Goal: Feedback & Contribution: Contribute content

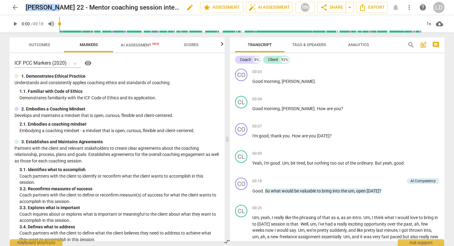
drag, startPoint x: 58, startPoint y: 6, endPoint x: 27, endPoint y: 7, distance: 31.2
click at [27, 7] on h2 "[PERSON_NAME] 22 - Mentor coaching session intense" at bounding box center [103, 8] width 154 height 8
click at [186, 7] on span "edit" at bounding box center [189, 7] width 7 height 7
click at [56, 6] on input "[PERSON_NAME] 22 - Mentor coaching session intense" at bounding box center [100, 8] width 148 height 12
drag, startPoint x: 57, startPoint y: 6, endPoint x: 23, endPoint y: 5, distance: 33.1
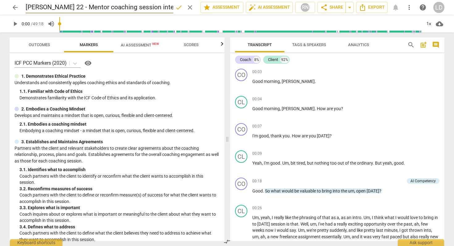
click at [23, 5] on div "arrow_back [PERSON_NAME] 22 - Mentor coaching session intense done clear star A…" at bounding box center [227, 8] width 435 height 12
drag, startPoint x: 74, startPoint y: 9, endPoint x: 119, endPoint y: 6, distance: 45.8
click at [119, 6] on input "[PERSON_NAME] A Mentor coaching session intense" at bounding box center [100, 8] width 148 height 12
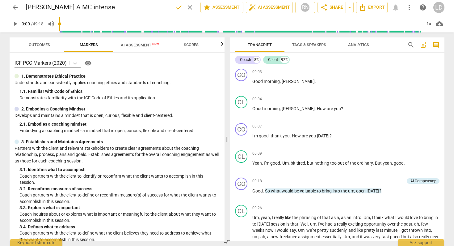
click at [116, 7] on input "[PERSON_NAME] A MC intense" at bounding box center [100, 8] width 148 height 12
type input "[PERSON_NAME] A MC intensive"
click at [175, 9] on span "done" at bounding box center [178, 7] width 7 height 7
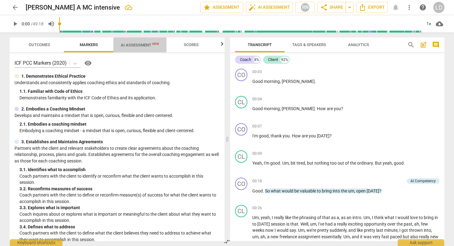
click at [149, 43] on span "AI Assessment New" at bounding box center [140, 45] width 38 height 5
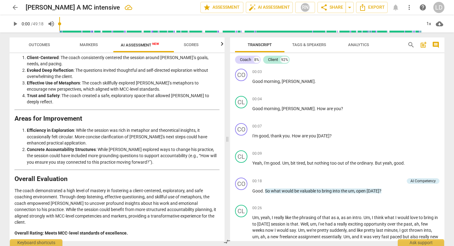
scroll to position [1556, 0]
click at [240, 84] on span "play_arrow" at bounding box center [241, 84] width 7 height 7
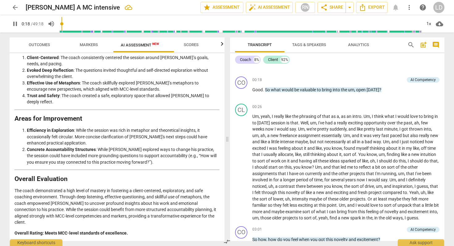
scroll to position [102, 0]
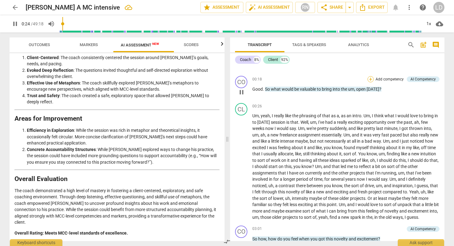
click at [353, 81] on div "+" at bounding box center [371, 79] width 6 height 6
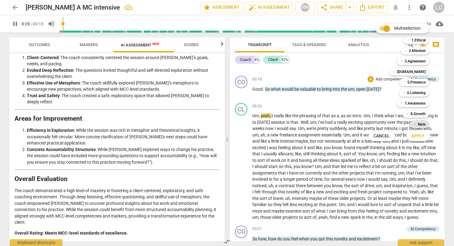
click at [353, 123] on b "Note" at bounding box center [422, 123] width 8 height 7
click at [353, 134] on span "Apply" at bounding box center [417, 136] width 13 height 6
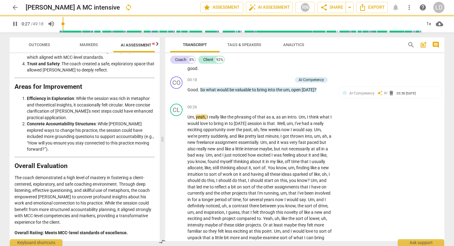
scroll to position [2075, 0]
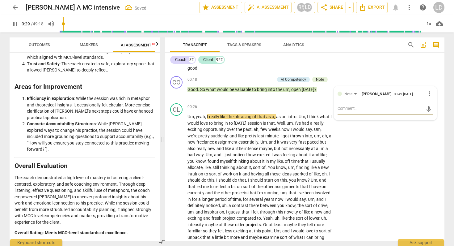
type input "29"
type textarea "I"
type input "30"
type textarea "I"
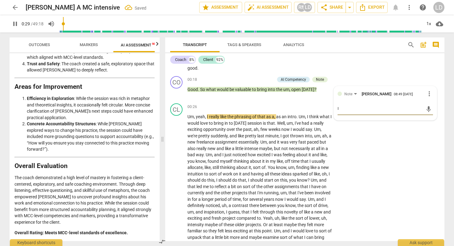
type textarea "I"
type input "30"
type textarea "I l"
type textarea "I li"
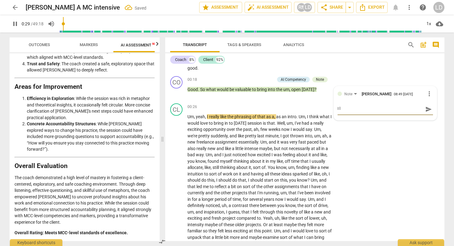
type textarea "I li"
type input "30"
type textarea "I lik"
type textarea "I like"
type input "30"
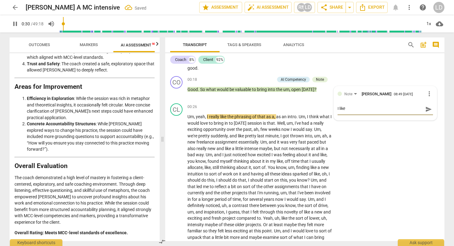
type textarea "I like"
type input "31"
type textarea "I like t"
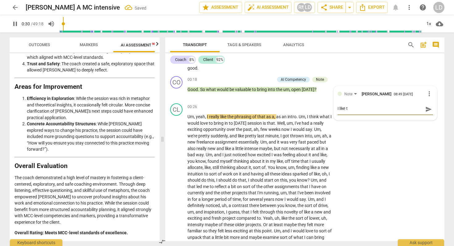
type textarea "I like th"
type textarea "I like tha"
type input "31"
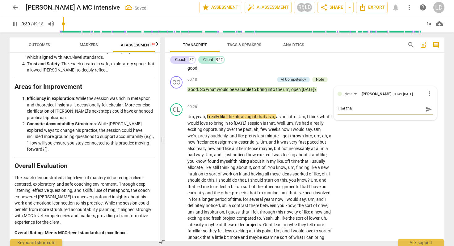
type textarea "I like that"
type input "31"
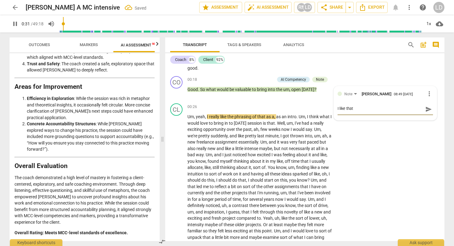
type textarea "I like that q"
type textarea "I like that qu"
type input "32"
type textarea "I like that que"
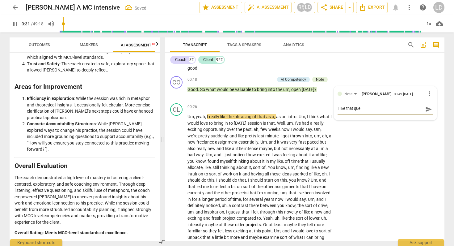
type input "32"
type textarea "I like that ques"
type textarea "I like that quest"
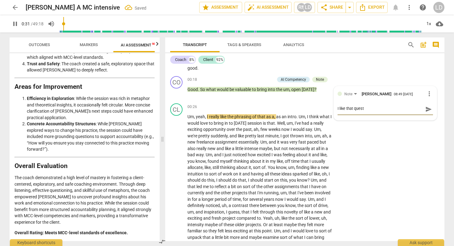
type textarea "I like that questi"
type input "32"
type textarea "I like that questio"
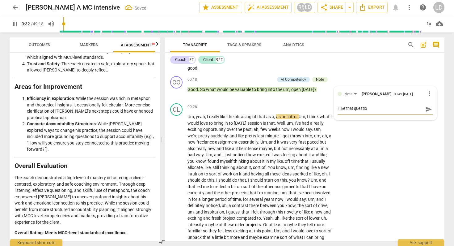
type input "32"
type textarea "I like that question"
type input "33"
type textarea "I like that question"
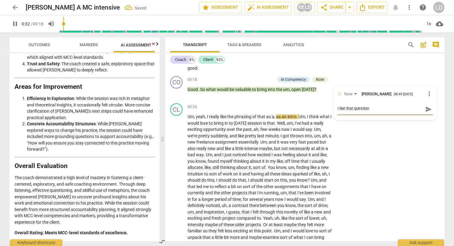
type textarea "I like that question"
type input "33"
type textarea "I like that question t"
type textarea "I like that question to"
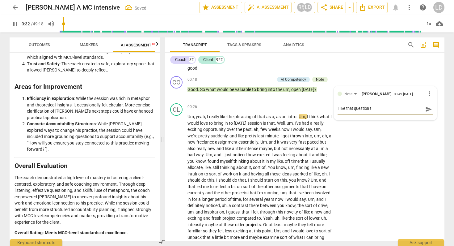
type textarea "I like that question to"
type input "34"
type textarea "I like that question t"
type input "34"
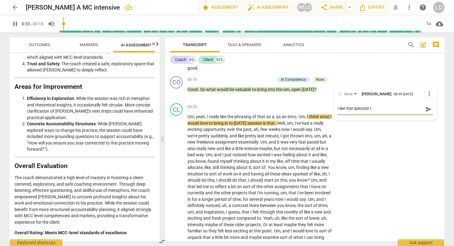
type textarea "I like that question"
type input "36"
type textarea "I like that question"
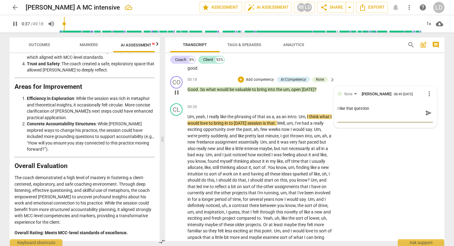
type input "38"
type textarea "I like that question"
type input "41"
type textarea "I like that question"
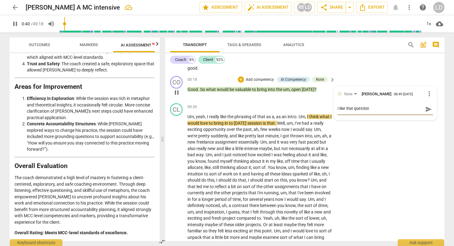
type input "41"
click at [353, 112] on span "send" at bounding box center [428, 109] width 7 height 7
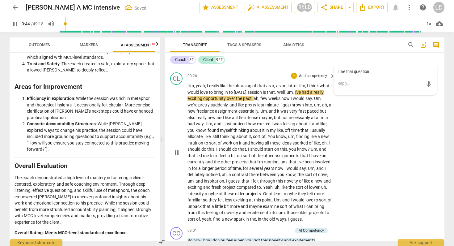
scroll to position [133, 0]
drag, startPoint x: 261, startPoint y: 110, endPoint x: 308, endPoint y: 106, distance: 46.5
click at [308, 106] on p "Um , yeah , I really like the phrasing of that as a , as an intro . Um , I thin…" at bounding box center [259, 151] width 145 height 139
click at [324, 99] on icon "button" at bounding box center [323, 100] width 4 height 4
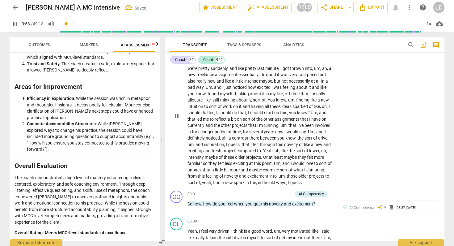
scroll to position [170, 0]
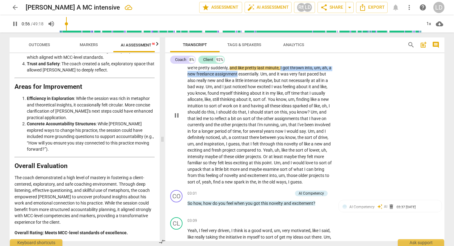
drag, startPoint x: 275, startPoint y: 89, endPoint x: 263, endPoint y: 95, distance: 13.4
click at [263, 95] on p "Um , yeah , I really like the phrasing of that as a , as an intro . Um , I thin…" at bounding box center [259, 114] width 145 height 139
click at [278, 87] on icon "button" at bounding box center [278, 87] width 4 height 4
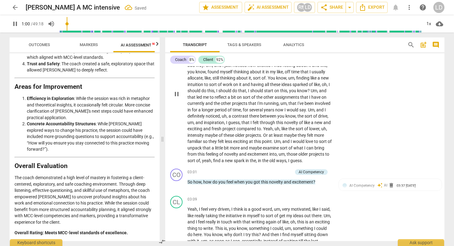
scroll to position [191, 0]
drag, startPoint x: 187, startPoint y: 82, endPoint x: 223, endPoint y: 81, distance: 35.5
click at [223, 81] on p "Um , yeah , I really like the phrasing of that as a , as an intro . Um , I thin…" at bounding box center [259, 93] width 145 height 139
click at [238, 76] on icon "button" at bounding box center [238, 76] width 2 height 2
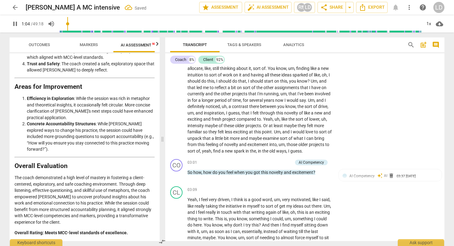
scroll to position [202, 0]
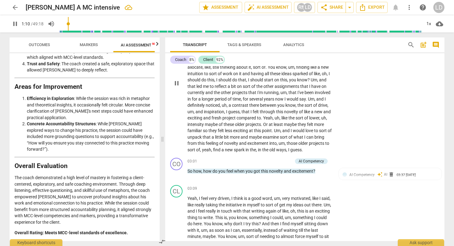
drag, startPoint x: 291, startPoint y: 71, endPoint x: 328, endPoint y: 72, distance: 37.1
click at [328, 72] on p "Um , yeah , I really like the phrasing of that as a , as an intro . Um , I thin…" at bounding box center [259, 82] width 145 height 139
click at [337, 61] on icon "button" at bounding box center [339, 63] width 6 height 7
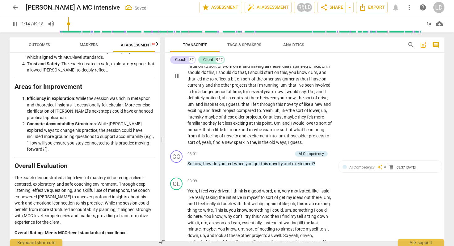
scroll to position [210, 0]
drag, startPoint x: 319, startPoint y: 71, endPoint x: 287, endPoint y: 79, distance: 32.8
click at [287, 79] on p "Um , yeah , I really like the phrasing of that as a , as an intro . Um , I thin…" at bounding box center [259, 74] width 145 height 139
click at [301, 72] on icon "button" at bounding box center [302, 70] width 4 height 4
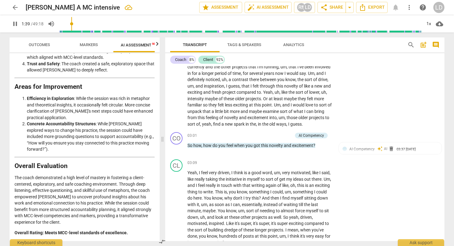
scroll to position [230, 0]
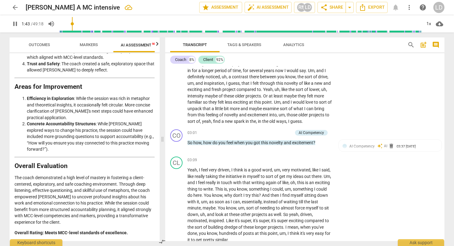
drag, startPoint x: 197, startPoint y: 90, endPoint x: 285, endPoint y: 88, distance: 87.7
click at [285, 88] on p "Um , yeah , I really like the phrasing of that as a , as an intro . Um , I thin…" at bounding box center [259, 54] width 145 height 139
click at [298, 83] on icon "button" at bounding box center [298, 84] width 2 height 2
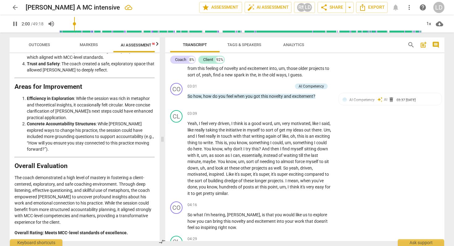
scroll to position [279, 0]
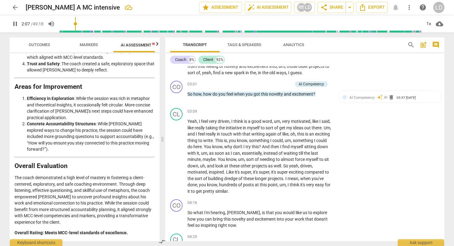
drag, startPoint x: 326, startPoint y: 80, endPoint x: 273, endPoint y: 96, distance: 55.1
click at [273, 76] on p "Um , yeah , I really like the phrasing of that as a , as an intro . Um , I thin…" at bounding box center [259, 5] width 145 height 139
click at [287, 91] on icon "button" at bounding box center [287, 89] width 6 height 7
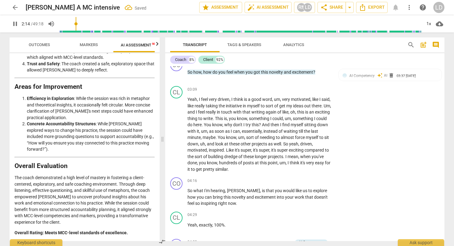
scroll to position [292, 0]
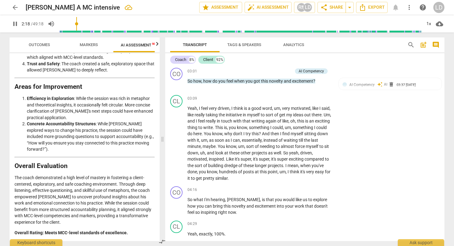
drag, startPoint x: 309, startPoint y: 84, endPoint x: 230, endPoint y: 99, distance: 80.0
click at [243, 93] on icon "button" at bounding box center [244, 94] width 2 height 2
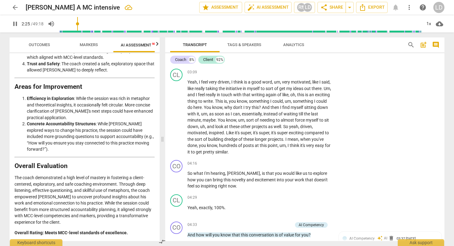
scroll to position [322, 0]
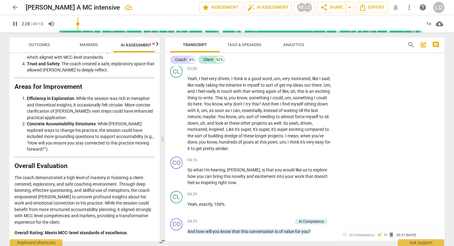
drag, startPoint x: 208, startPoint y: 94, endPoint x: 279, endPoint y: 93, distance: 71.7
click at [294, 88] on icon "button" at bounding box center [293, 88] width 2 height 2
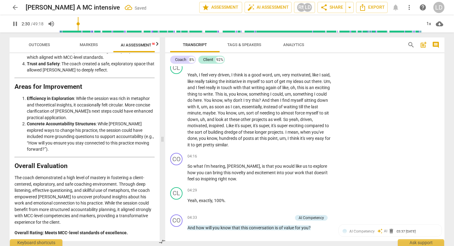
scroll to position [327, 0]
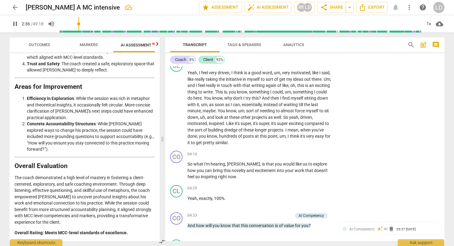
drag, startPoint x: 198, startPoint y: 98, endPoint x: 206, endPoint y: 109, distance: 14.1
click at [221, 104] on icon "button" at bounding box center [222, 104] width 4 height 4
drag, startPoint x: 246, startPoint y: 112, endPoint x: 285, endPoint y: 111, distance: 38.9
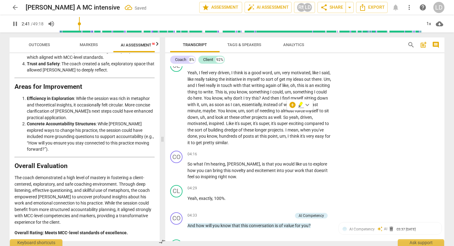
click at [299, 105] on icon "button" at bounding box center [301, 104] width 6 height 7
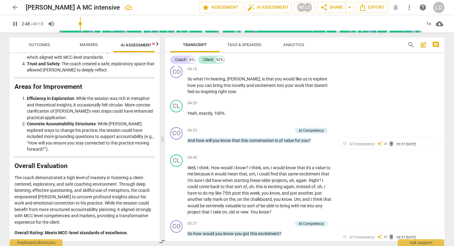
scroll to position [413, 0]
drag, startPoint x: 202, startPoint y: 88, endPoint x: 239, endPoint y: 87, distance: 37.4
click at [239, 60] on p "Yeah , I feel very driven , I think is a good word , um , very motivated , like…" at bounding box center [259, 22] width 145 height 76
click at [253, 81] on icon "button" at bounding box center [253, 82] width 2 height 2
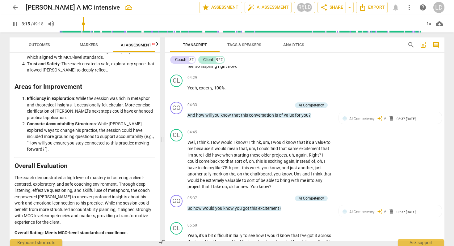
scroll to position [439, 0]
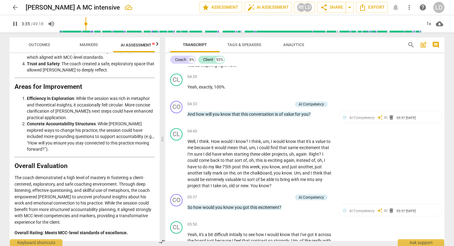
drag, startPoint x: 271, startPoint y: 131, endPoint x: 263, endPoint y: 155, distance: 25.3
click at [276, 150] on icon "button" at bounding box center [276, 149] width 4 height 4
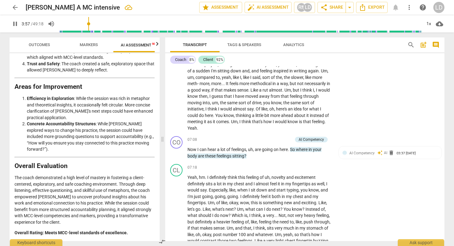
scroll to position [625, 0]
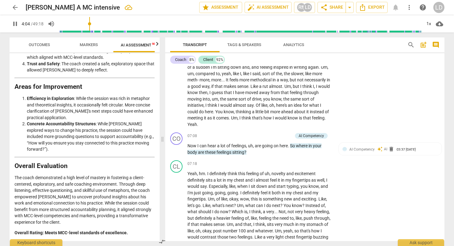
drag, startPoint x: 318, startPoint y: 116, endPoint x: 266, endPoint y: 122, distance: 52.3
click at [277, 118] on polygon "button" at bounding box center [277, 118] width 1 height 1
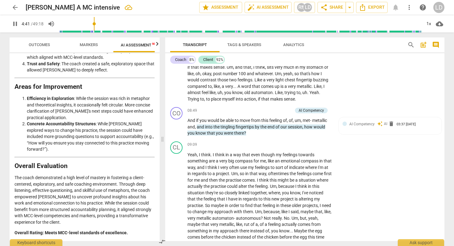
scroll to position [783, 0]
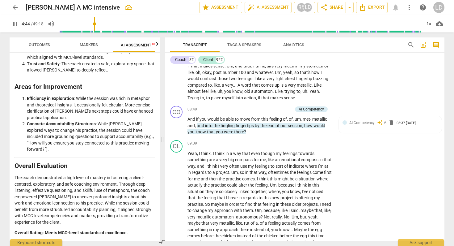
drag, startPoint x: 309, startPoint y: 86, endPoint x: 241, endPoint y: 95, distance: 68.6
click at [255, 88] on icon "button" at bounding box center [256, 88] width 2 height 2
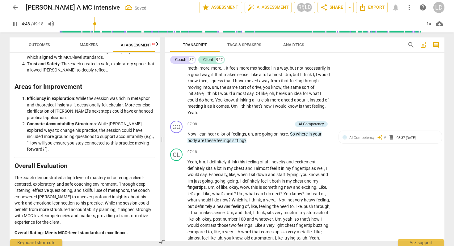
scroll to position [631, 0]
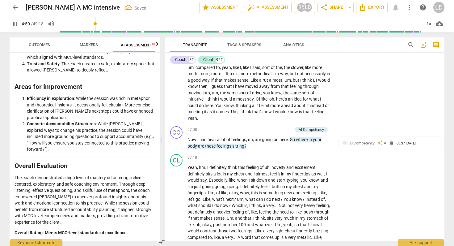
type input "290"
drag, startPoint x: 200, startPoint y: 101, endPoint x: 216, endPoint y: 101, distance: 15.8
drag, startPoint x: 237, startPoint y: 92, endPoint x: 223, endPoint y: 93, distance: 14.2
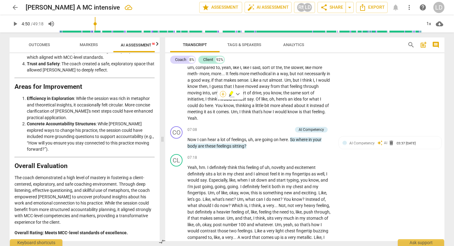
click at [223, 93] on div "+ keyboard_arrow_down" at bounding box center [230, 93] width 26 height 11
click at [223, 93] on div "+" at bounding box center [223, 94] width 6 height 6
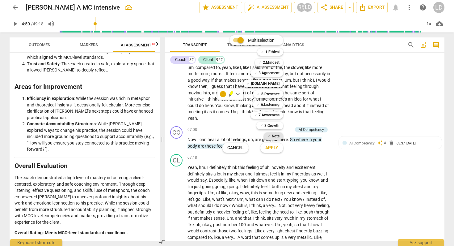
click at [280, 138] on b "Note" at bounding box center [276, 135] width 8 height 7
click at [278, 149] on span "Apply" at bounding box center [271, 148] width 13 height 6
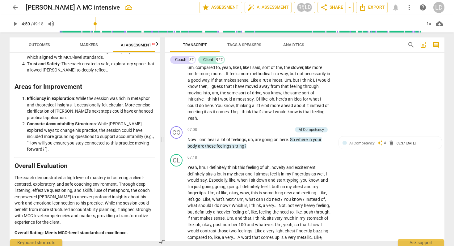
drag, startPoint x: 200, startPoint y: 102, endPoint x: 217, endPoint y: 102, distance: 16.7
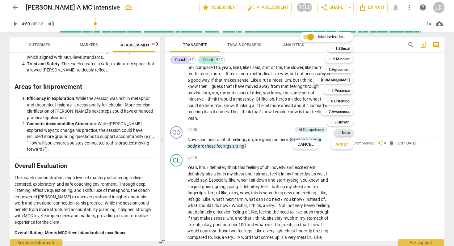
click at [350, 131] on b "Note" at bounding box center [346, 132] width 8 height 7
click at [347, 141] on span "Apply" at bounding box center [341, 144] width 13 height 6
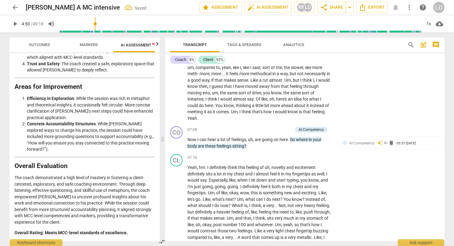
type textarea "n"
type textarea "ni"
type textarea "nic"
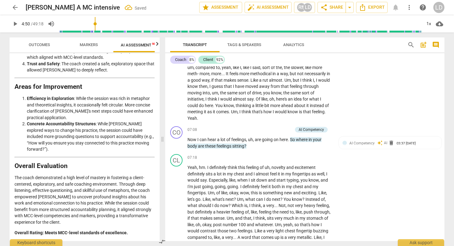
type textarea "nic"
type textarea "nice"
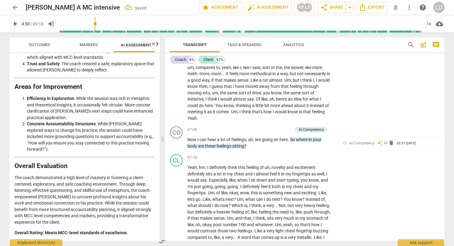
type textarea "nice s"
type textarea "nice si"
type textarea "nice sil"
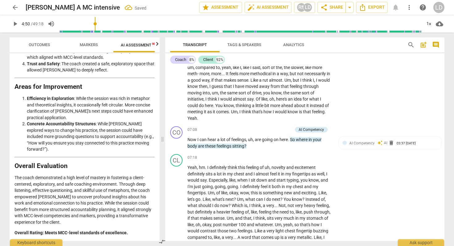
type textarea "nice sil"
type textarea "nice sile"
type textarea "nice silen"
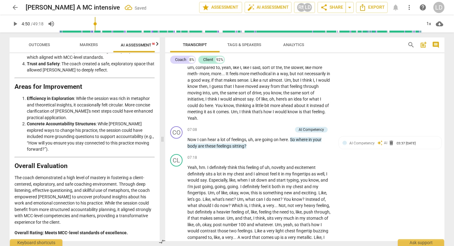
type textarea "nice silenc"
type textarea "nice silence"
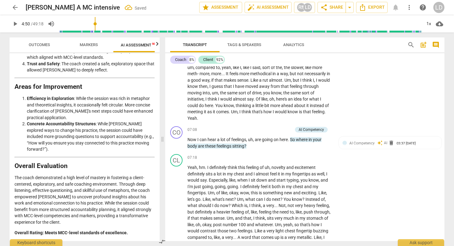
type textarea "nice silence"
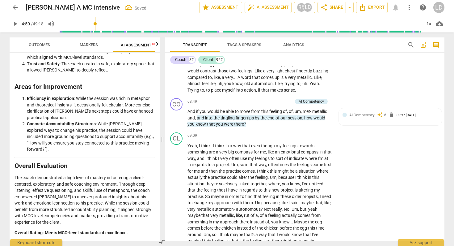
scroll to position [790, 0]
drag, startPoint x: 268, startPoint y: 96, endPoint x: 328, endPoint y: 93, distance: 60.0
click at [341, 86] on icon "button" at bounding box center [341, 87] width 4 height 4
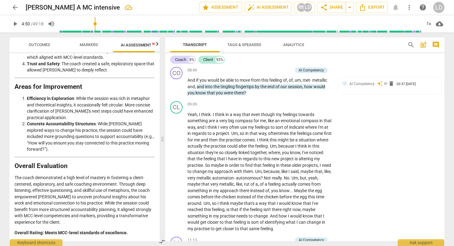
scroll to position [822, 0]
drag, startPoint x: 247, startPoint y: 95, endPoint x: 255, endPoint y: 94, distance: 7.7
click at [268, 86] on icon "button" at bounding box center [270, 86] width 6 height 7
drag, startPoint x: 306, startPoint y: 111, endPoint x: 317, endPoint y: 111, distance: 11.4
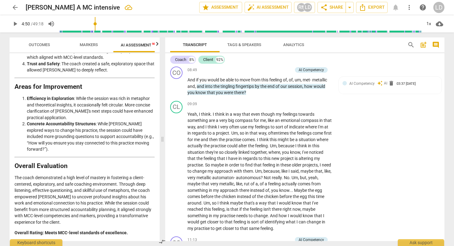
click at [330, 102] on icon "button" at bounding box center [332, 102] width 6 height 7
drag, startPoint x: 243, startPoint y: 119, endPoint x: 263, endPoint y: 119, distance: 19.5
click at [276, 111] on icon "button" at bounding box center [278, 110] width 4 height 4
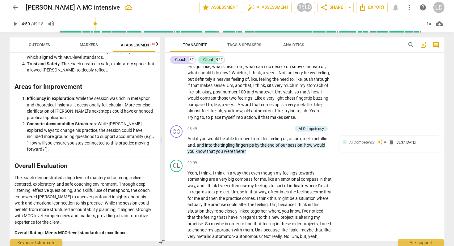
scroll to position [765, 0]
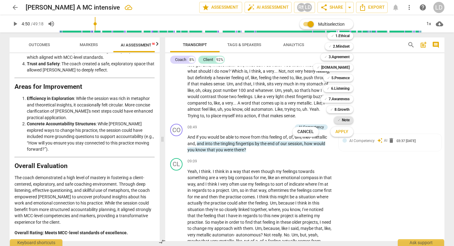
click at [341, 119] on span "✓" at bounding box center [339, 119] width 3 height 7
click at [345, 131] on span "Apply" at bounding box center [341, 131] width 13 height 6
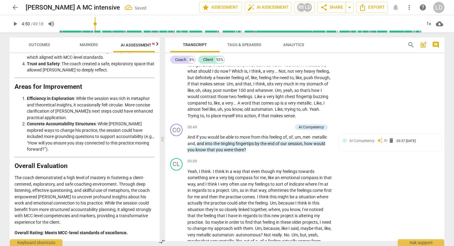
type textarea "s"
type textarea "so"
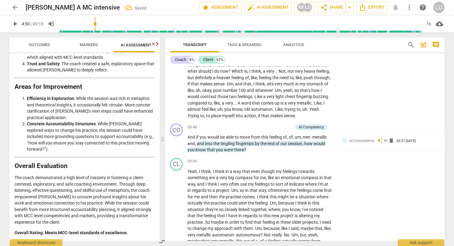
type textarea "so"
type textarea "so f"
type textarea "so fr"
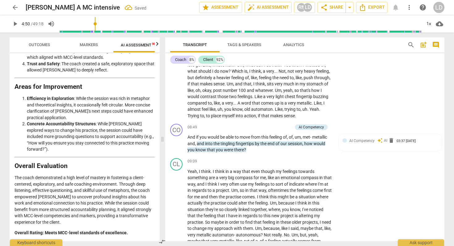
type textarea "so fro"
type textarea "so from"
type textarea "so from b"
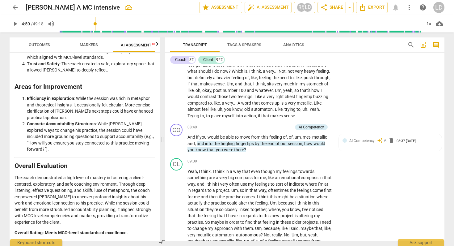
type textarea "so from bi"
type textarea "so from b"
type textarea "so from be"
type textarea "so from bei"
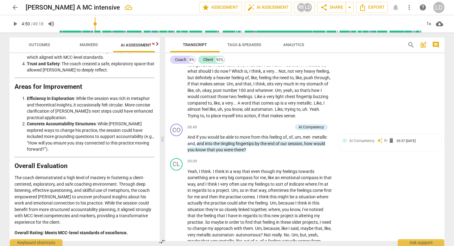
type textarea "so from bein"
type textarea "so from being"
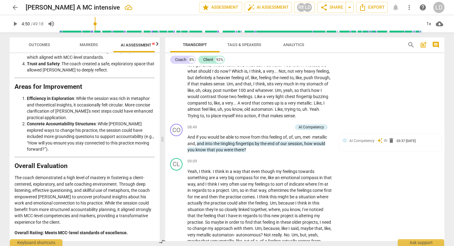
type textarea "so from being"
type textarea "so from being i"
type textarea "so from being in"
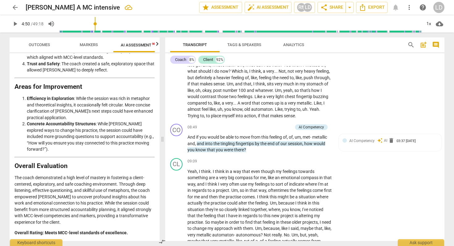
type textarea "so from being in"
type textarea "so from being in a"
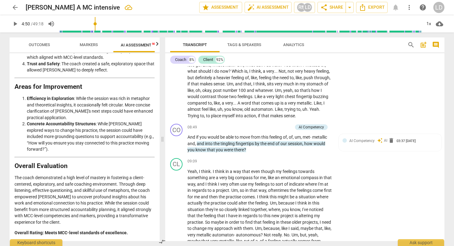
type textarea "so from being in a"
type textarea "so from being in a r"
type textarea "so from being in a ru"
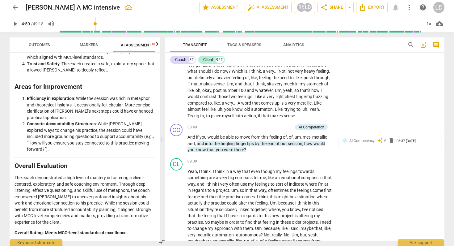
type textarea "so from being in a rut"
type textarea "so from being in a rut,"
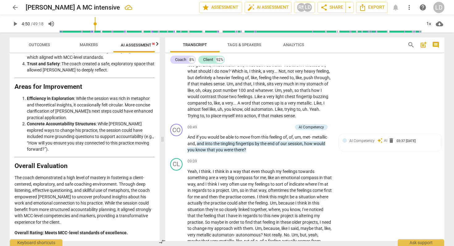
type textarea "so from being in a rut,"
type textarea "so from being in a rut, t"
type textarea "so from being in a rut, to"
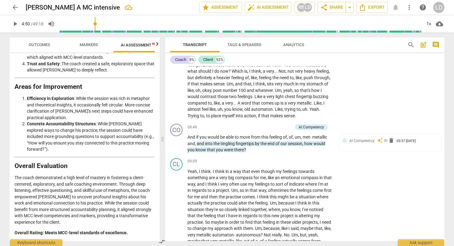
type textarea "so from being in a rut, to"
type textarea "so from being in a rut, to t"
type textarea "so from being in a rut, to th"
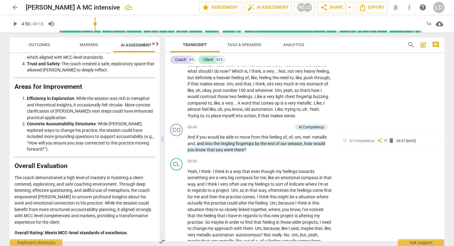
type textarea "so from being in a rut, to th"
type textarea "so from being in a rut, to the"
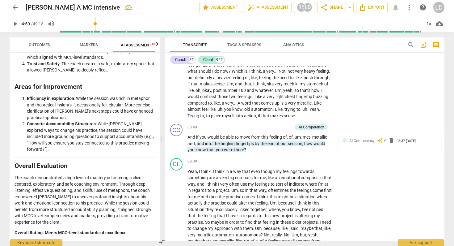
type textarea "so from being in a rut, to the s"
type textarea "so from being in a rut, to the sp"
type textarea "so from being in a rut, to the spa"
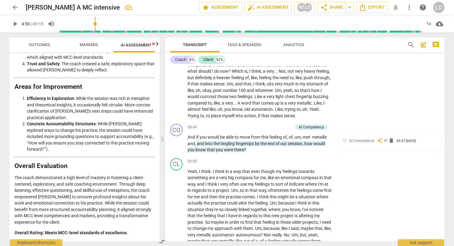
type textarea "so from being in a rut, to the spa"
type textarea "so from being in a rut, to the spar"
type textarea "so from being in a rut, to the spark"
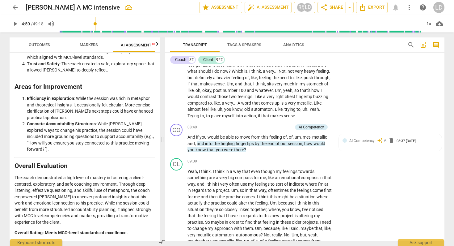
type textarea "so from being in a rut, to the spark"
type textarea "so from being in a rut, to the spark o"
type textarea "so from being in a rut, to the spark of"
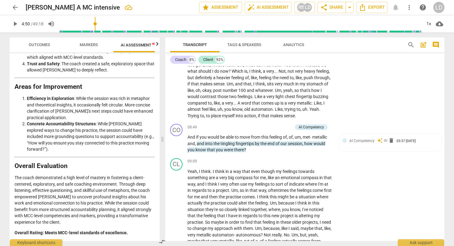
type textarea "so from being in a rut, to the spark of"
type textarea "so from being in a rut, to the spark of i"
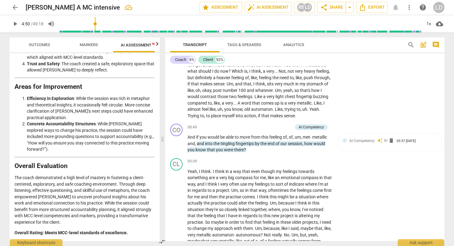
type textarea "so from being in a rut, to the spark of in"
type textarea "so from being in a rut, to the spark of ini"
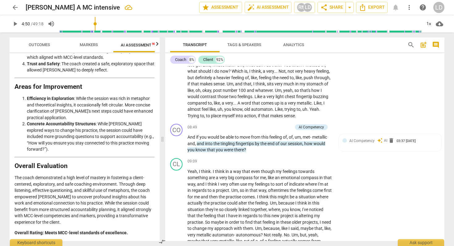
type textarea "so from being in a rut, to the spark of iniv"
type textarea "so from being in a rut, to the spark of iniva"
type textarea "so from being in a rut, to the spark of inivat"
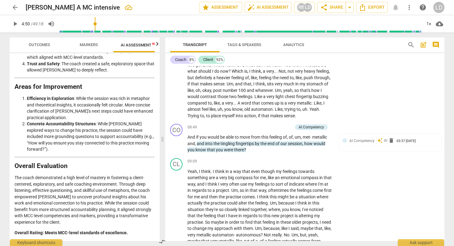
type textarea "so from being in a rut, to the spark of inivat"
type textarea "so from being in a rut, to the spark of inivati"
type textarea "so from being in a rut, to the spark of inivatio"
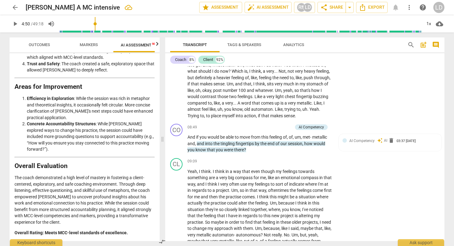
type textarea "so from being in a rut, to the spark of inivatio"
type textarea "so from being in a rut, to the spark of inivation"
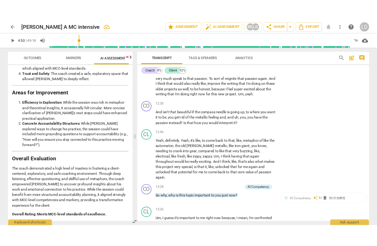
scroll to position [1074, 0]
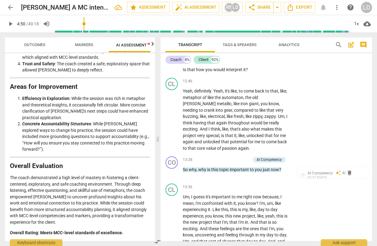
scroll to position [1366, 0]
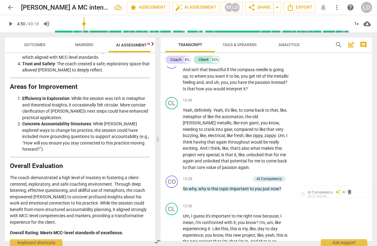
scroll to position [1351, 0]
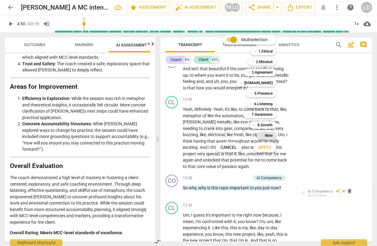
click at [273, 135] on b "Note" at bounding box center [269, 135] width 8 height 7
click at [271, 146] on span "Apply" at bounding box center [265, 147] width 13 height 6
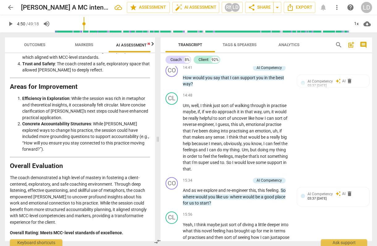
scroll to position [1588, 0]
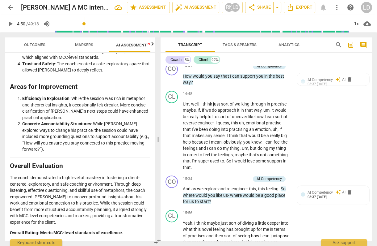
drag, startPoint x: 215, startPoint y: 86, endPoint x: 222, endPoint y: 85, distance: 7.4
click at [235, 79] on icon "button" at bounding box center [237, 80] width 6 height 7
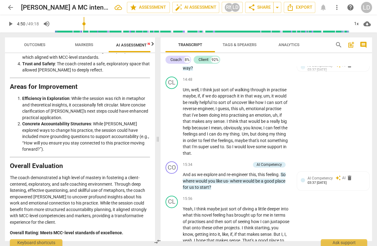
scroll to position [1602, 0]
drag, startPoint x: 251, startPoint y: 90, endPoint x: 281, endPoint y: 102, distance: 33.0
click at [292, 97] on icon "button" at bounding box center [293, 96] width 4 height 4
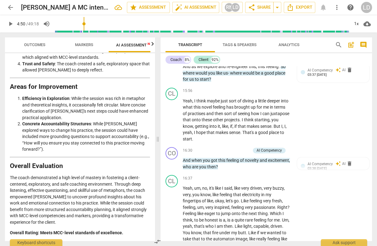
scroll to position [1703, 0]
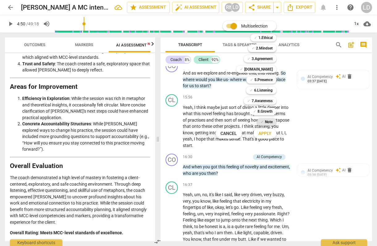
click at [273, 122] on b "Note" at bounding box center [269, 121] width 8 height 7
click at [271, 133] on span "Apply" at bounding box center [265, 133] width 13 height 6
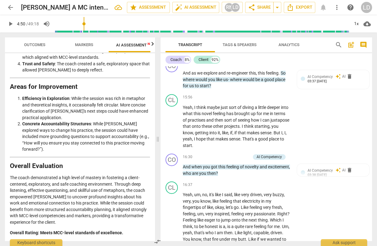
scroll to position [7, 0]
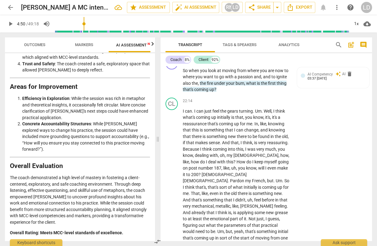
scroll to position [2239, 0]
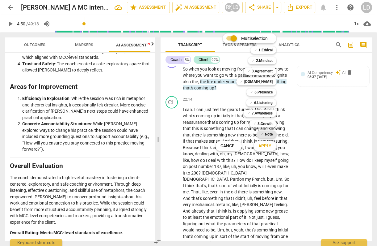
click at [271, 133] on div "✓ Note" at bounding box center [266, 133] width 19 height 7
click at [271, 145] on span "Apply" at bounding box center [265, 146] width 13 height 6
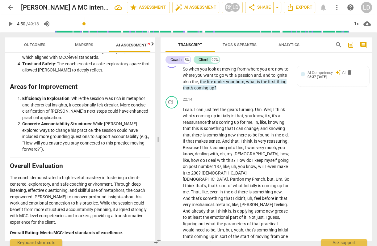
scroll to position [6, 0]
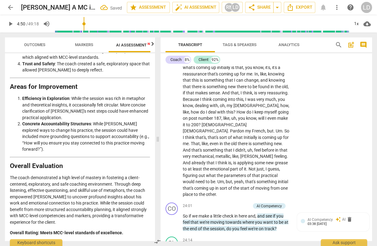
scroll to position [2288, 0]
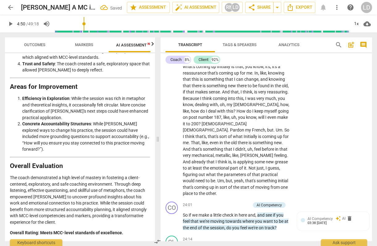
click at [353, 20] on div "1x" at bounding box center [357, 24] width 12 height 10
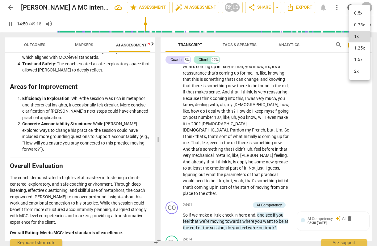
click at [353, 64] on li "1.5x" at bounding box center [359, 60] width 21 height 12
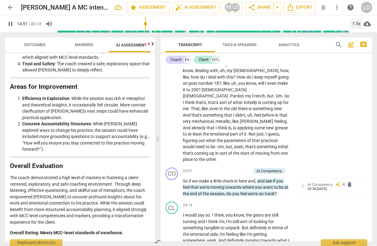
scroll to position [2329, 0]
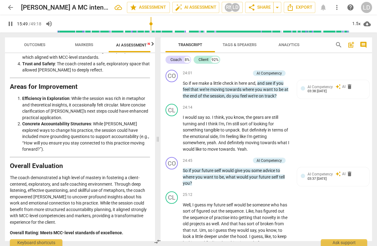
scroll to position [2404, 0]
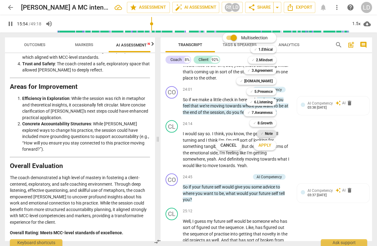
click at [273, 134] on b "Note" at bounding box center [269, 133] width 8 height 7
click at [270, 145] on span "Apply" at bounding box center [265, 145] width 13 height 6
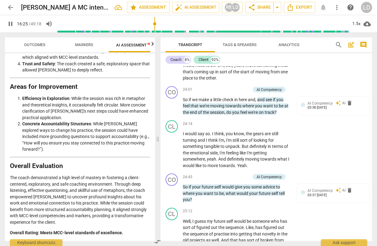
scroll to position [0, 0]
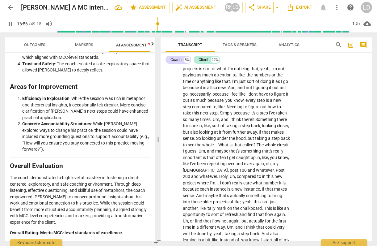
scroll to position [2742, 0]
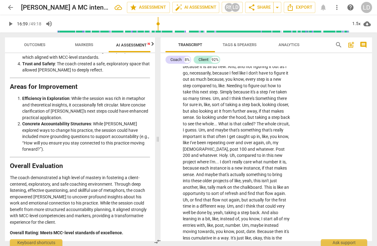
scroll to position [2763, 0]
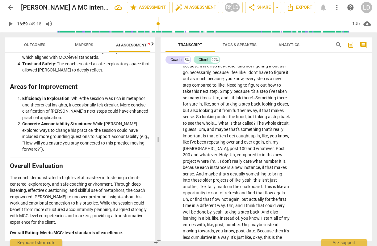
drag, startPoint x: 201, startPoint y: 77, endPoint x: 238, endPoint y: 76, distance: 37.4
click at [253, 68] on icon "button" at bounding box center [254, 69] width 4 height 4
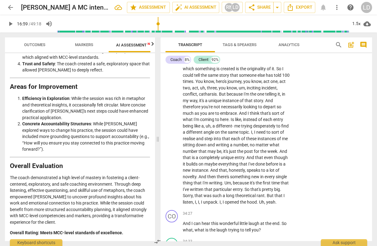
scroll to position [3184, 0]
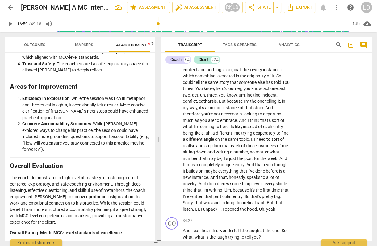
drag, startPoint x: 197, startPoint y: 130, endPoint x: 271, endPoint y: 129, distance: 74.1
click at [285, 120] on icon "button" at bounding box center [285, 121] width 4 height 4
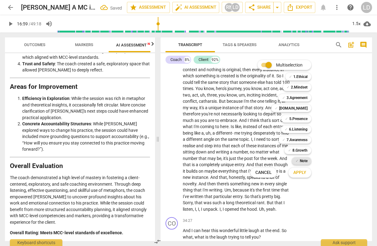
click at [299, 160] on span "✓" at bounding box center [297, 160] width 3 height 7
click at [304, 170] on span "Apply" at bounding box center [299, 172] width 13 height 6
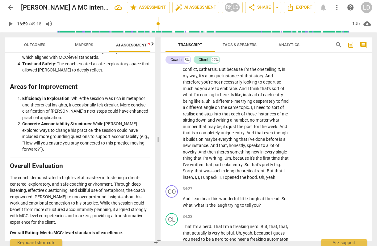
scroll to position [14, 0]
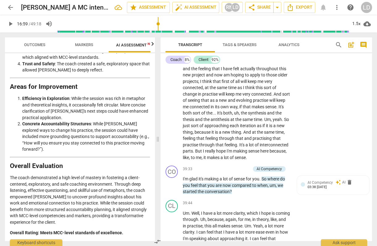
scroll to position [3745, 0]
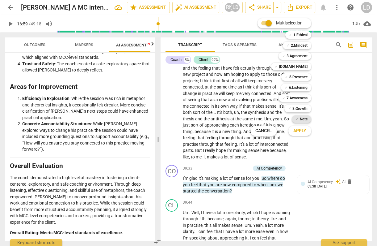
click at [308, 119] on b "Note" at bounding box center [304, 118] width 8 height 7
click at [306, 130] on span "Apply" at bounding box center [299, 131] width 13 height 6
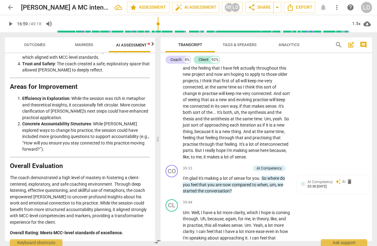
scroll to position [6, 0]
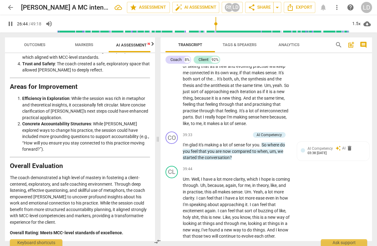
scroll to position [3779, 0]
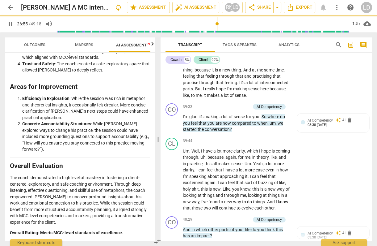
scroll to position [3760, 0]
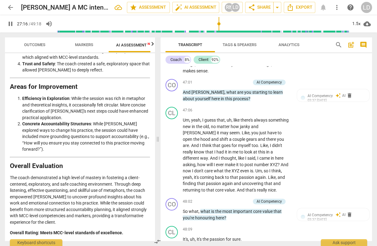
scroll to position [4696, 0]
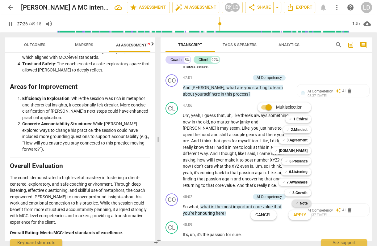
click at [308, 201] on b "Note" at bounding box center [304, 202] width 8 height 7
click at [304, 213] on span "Apply" at bounding box center [299, 215] width 13 height 6
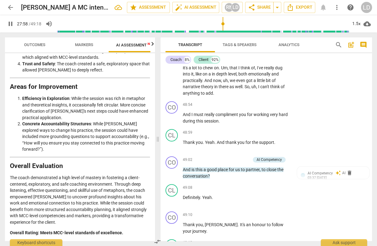
scroll to position [4979, 0]
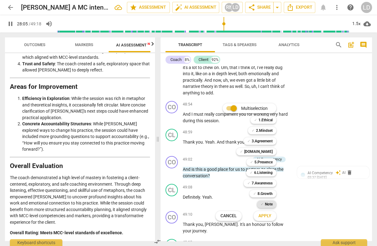
click at [273, 205] on b "Note" at bounding box center [269, 203] width 8 height 7
click at [269, 214] on span "Apply" at bounding box center [265, 215] width 13 height 6
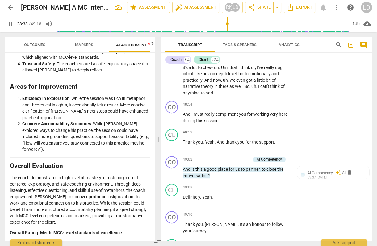
scroll to position [0, 0]
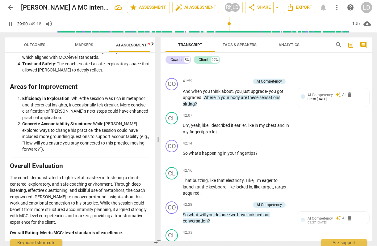
scroll to position [4153, 0]
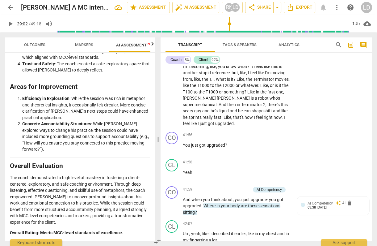
scroll to position [4029, 0]
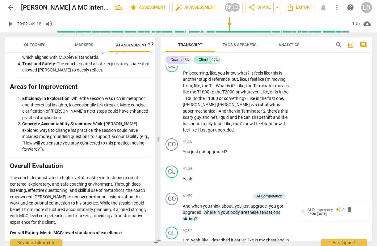
drag, startPoint x: 194, startPoint y: 126, endPoint x: 261, endPoint y: 128, distance: 67.4
drag, startPoint x: 230, startPoint y: 95, endPoint x: 249, endPoint y: 116, distance: 28.2
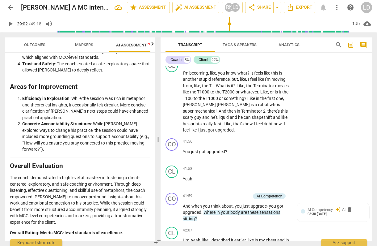
drag, startPoint x: 229, startPoint y: 94, endPoint x: 216, endPoint y: 133, distance: 41.0
click at [224, 128] on div "+" at bounding box center [223, 127] width 6 height 6
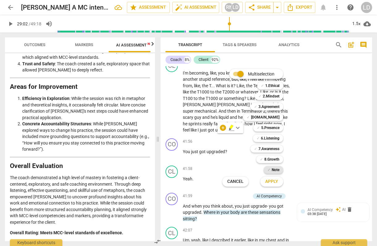
click at [274, 170] on div "✓ Note" at bounding box center [273, 169] width 19 height 7
click at [276, 182] on span "Apply" at bounding box center [271, 181] width 13 height 6
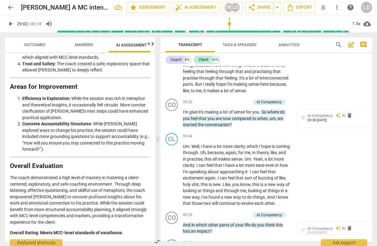
scroll to position [0, 0]
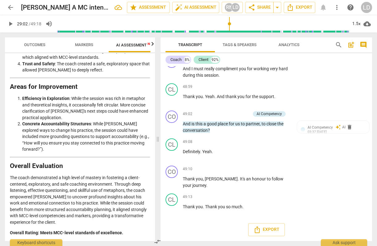
scroll to position [5147, 0]
drag, startPoint x: 182, startPoint y: 115, endPoint x: 245, endPoint y: 117, distance: 62.7
drag, startPoint x: 252, startPoint y: 114, endPoint x: 183, endPoint y: 116, distance: 69.5
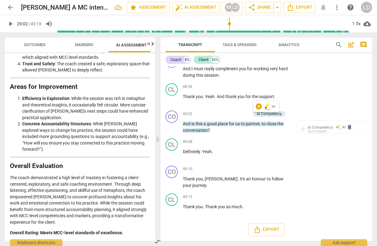
click at [266, 107] on icon "button" at bounding box center [267, 105] width 4 height 4
drag, startPoint x: 254, startPoint y: 113, endPoint x: 182, endPoint y: 114, distance: 71.7
click at [259, 107] on div "+" at bounding box center [259, 106] width 6 height 6
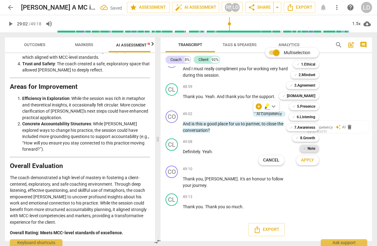
click at [315, 148] on b "Note" at bounding box center [312, 148] width 8 height 7
click at [314, 159] on span "Apply" at bounding box center [307, 160] width 13 height 6
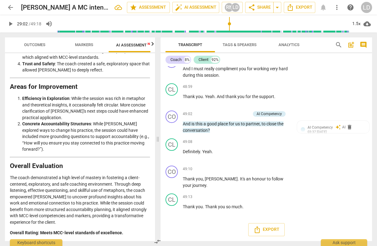
scroll to position [0, 0]
drag, startPoint x: 183, startPoint y: 164, endPoint x: 239, endPoint y: 161, distance: 56.0
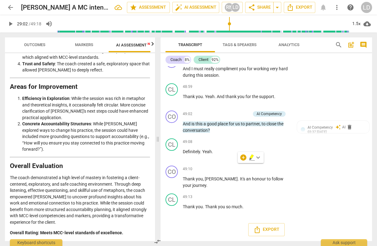
click at [251, 158] on icon "button" at bounding box center [252, 157] width 6 height 7
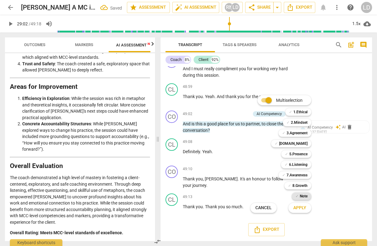
click at [308, 195] on b "Note" at bounding box center [304, 195] width 8 height 7
click at [306, 207] on span "Apply" at bounding box center [299, 207] width 13 height 6
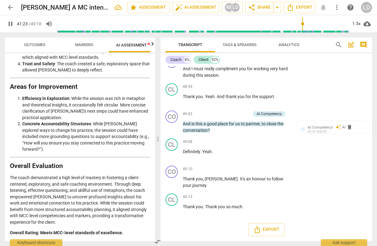
click at [251, 167] on div "+" at bounding box center [252, 169] width 6 height 6
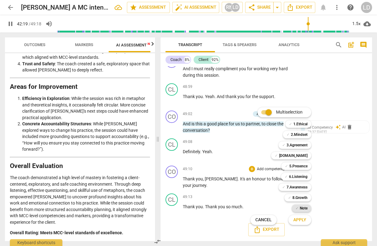
click at [299, 207] on span "✓" at bounding box center [297, 207] width 3 height 7
click at [305, 218] on span "Apply" at bounding box center [299, 220] width 13 height 6
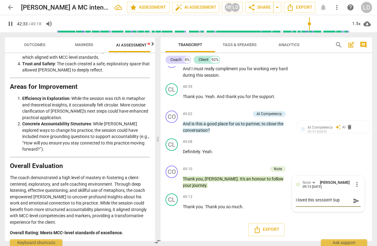
scroll to position [6, 0]
click at [353, 201] on span "send" at bounding box center [356, 200] width 7 height 7
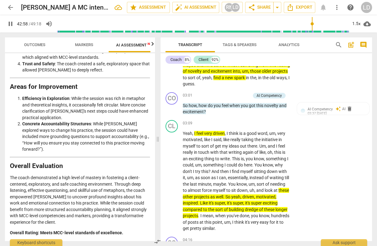
scroll to position [344, 0]
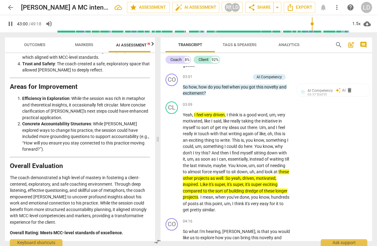
click at [300, 43] on span "Analytics" at bounding box center [289, 44] width 21 height 5
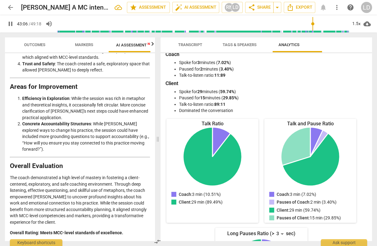
scroll to position [0, 0]
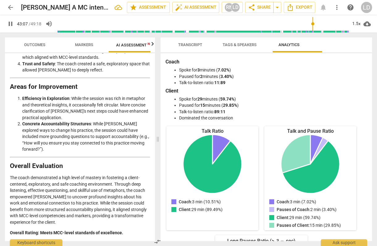
click at [90, 45] on span "Markers" at bounding box center [84, 44] width 18 height 5
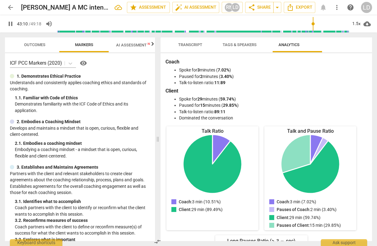
click at [44, 44] on span "Outcomes" at bounding box center [34, 44] width 21 height 5
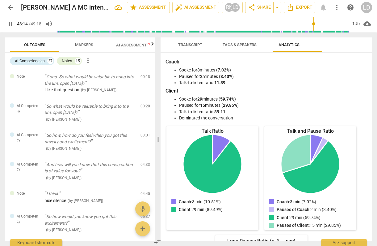
click at [12, 25] on span "pause" at bounding box center [10, 23] width 7 height 7
